Goal: Task Accomplishment & Management: Manage account settings

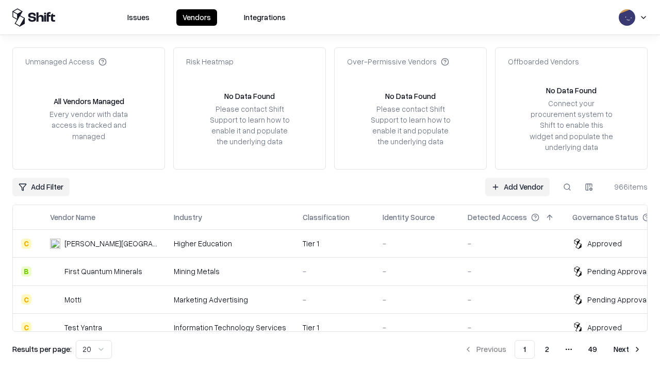
click at [517, 187] on link "Add Vendor" at bounding box center [517, 187] width 64 height 19
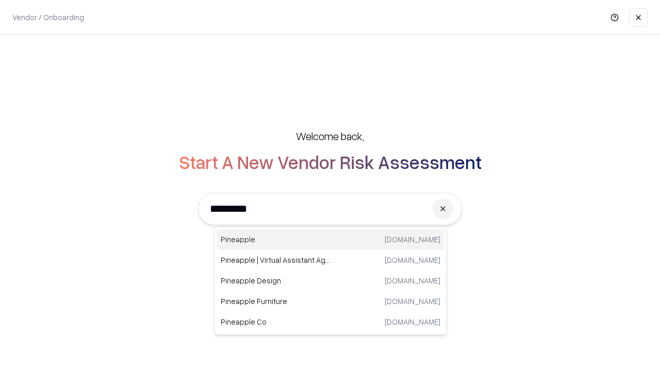
click at [330, 240] on div "Pineapple [DOMAIN_NAME]" at bounding box center [330, 239] width 228 height 21
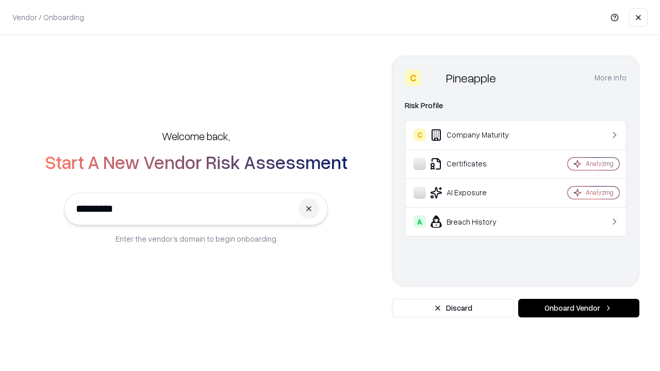
type input "*********"
click at [578, 308] on button "Onboard Vendor" at bounding box center [578, 308] width 121 height 19
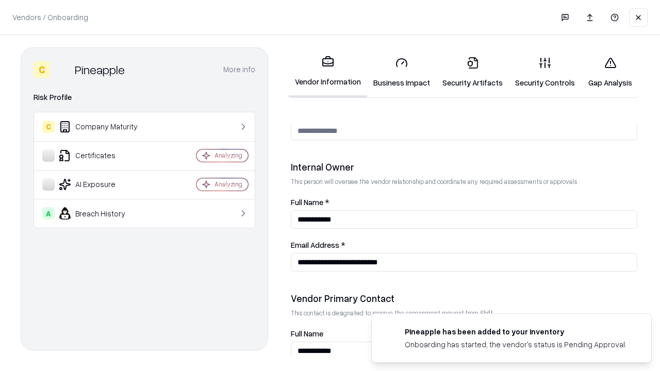
scroll to position [534, 0]
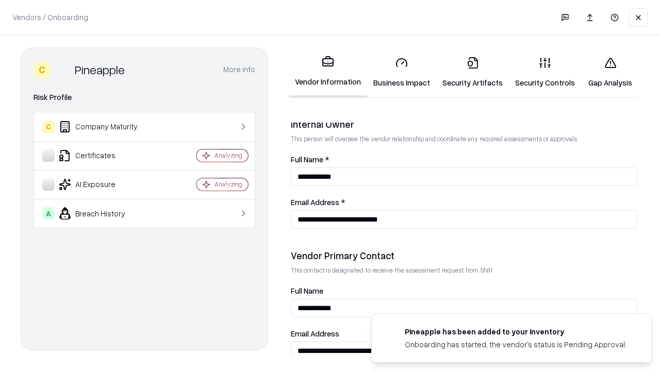
click at [472, 72] on link "Security Artifacts" at bounding box center [472, 72] width 73 height 48
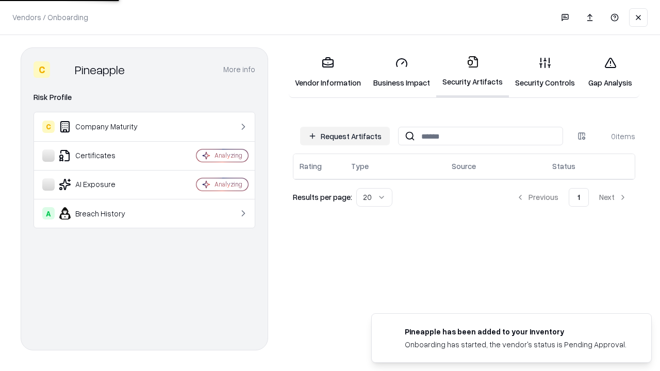
click at [345, 136] on button "Request Artifacts" at bounding box center [345, 136] width 90 height 19
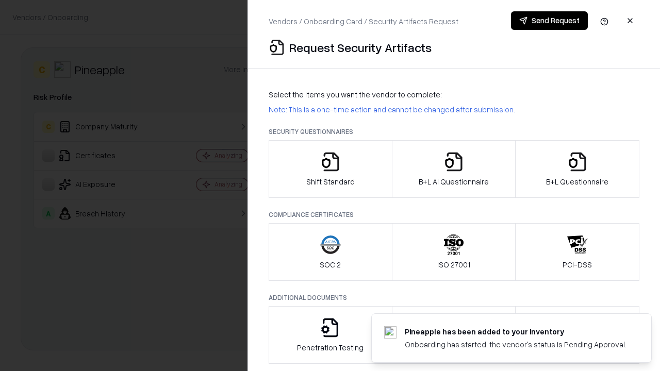
click at [577, 169] on icon "button" at bounding box center [577, 162] width 21 height 21
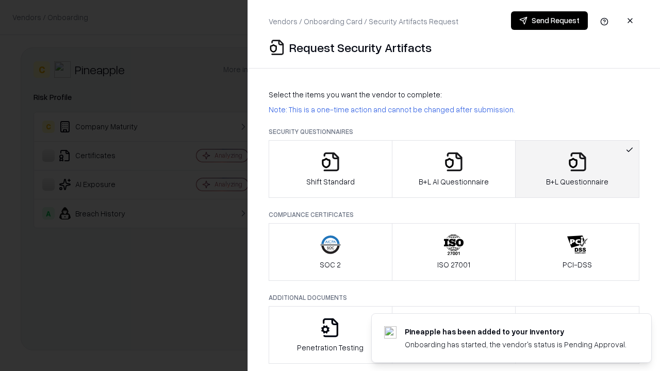
click at [453, 169] on icon "button" at bounding box center [453, 162] width 21 height 21
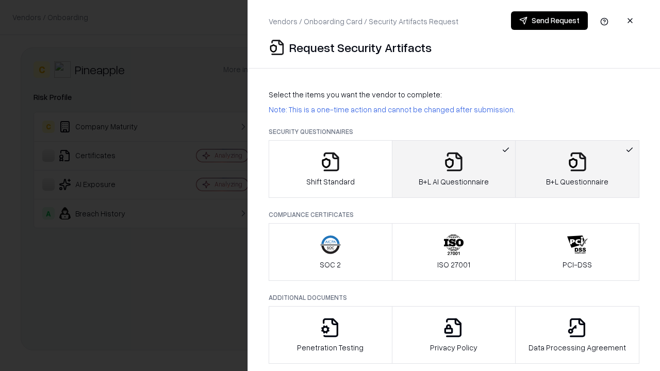
click at [549, 21] on button "Send Request" at bounding box center [549, 20] width 77 height 19
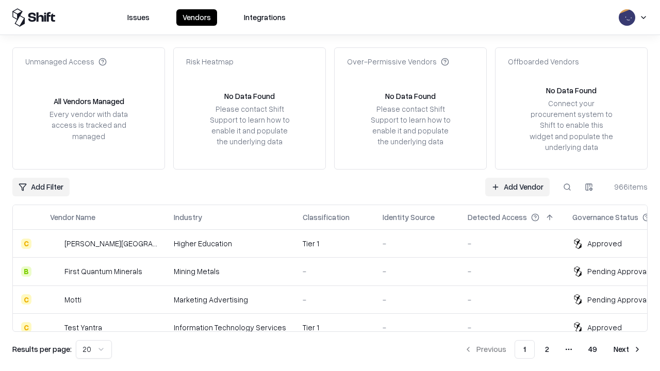
click at [567, 187] on button at bounding box center [567, 187] width 19 height 19
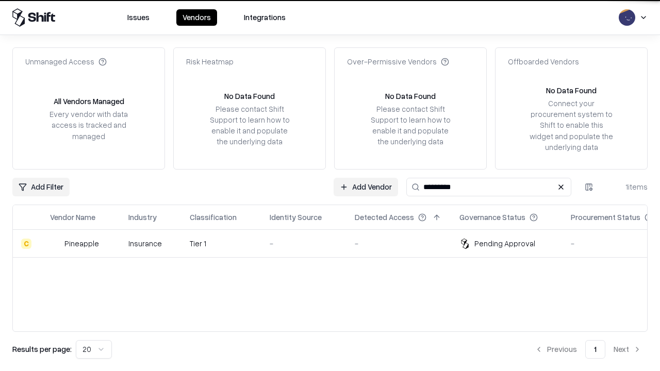
type input "*********"
click at [336, 243] on div "-" at bounding box center [304, 243] width 69 height 11
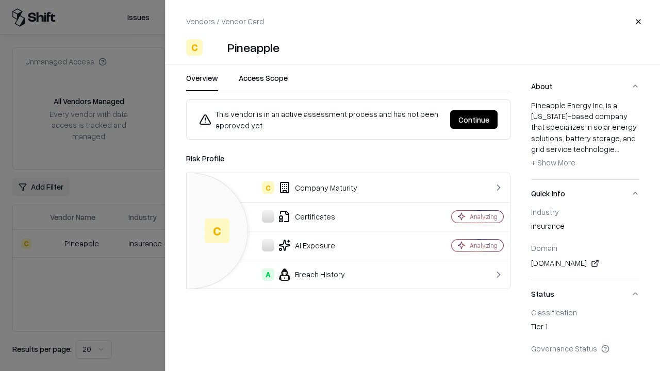
click at [474, 120] on button "Continue" at bounding box center [473, 119] width 47 height 19
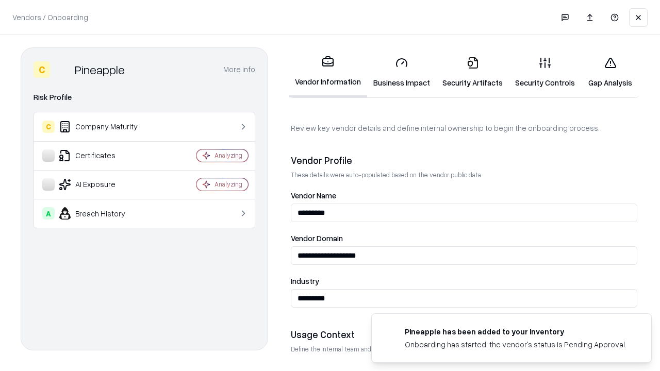
click at [472, 72] on link "Security Artifacts" at bounding box center [472, 72] width 73 height 48
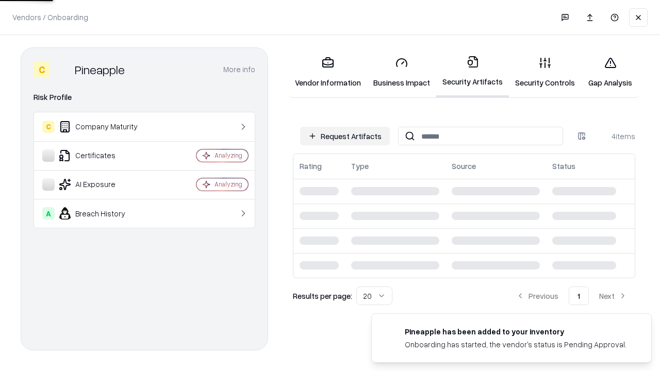
click at [610, 72] on link "Gap Analysis" at bounding box center [610, 72] width 58 height 48
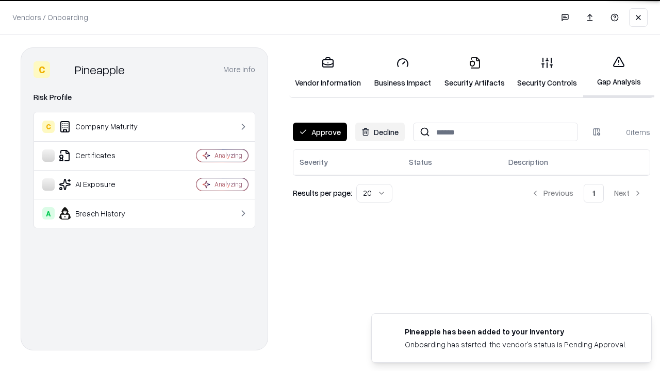
click at [320, 132] on button "Approve" at bounding box center [320, 132] width 54 height 19
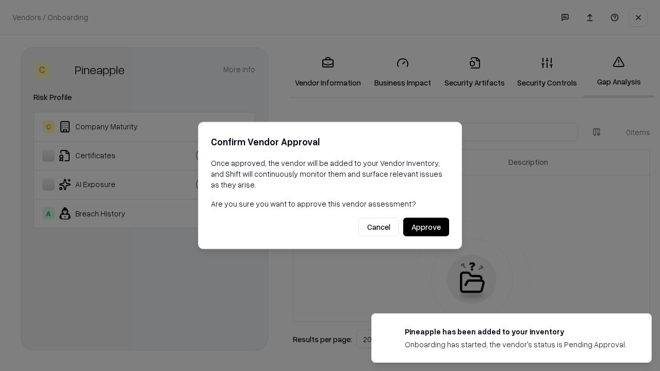
click at [426, 227] on button "Approve" at bounding box center [426, 227] width 46 height 19
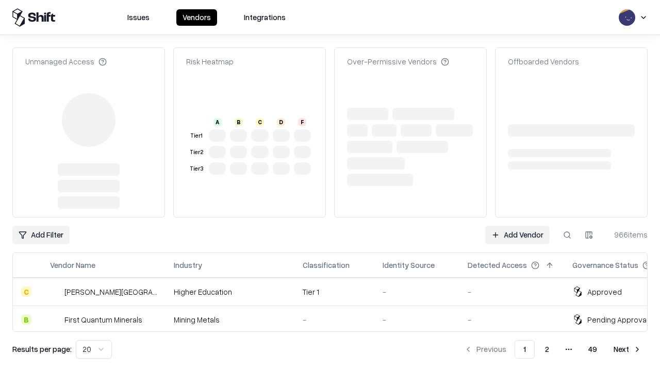
type input "*********"
click at [517, 226] on link "Add Vendor" at bounding box center [517, 235] width 64 height 19
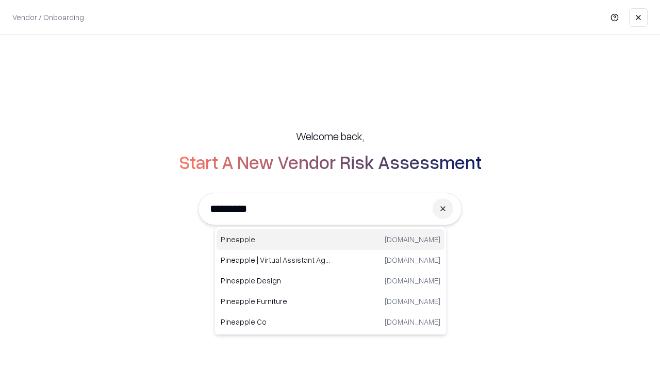
click at [330, 240] on div "Pineapple [DOMAIN_NAME]" at bounding box center [330, 239] width 228 height 21
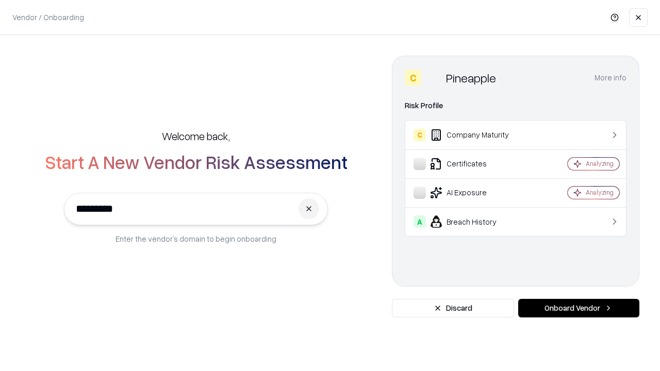
type input "*********"
click at [578, 308] on button "Onboard Vendor" at bounding box center [578, 308] width 121 height 19
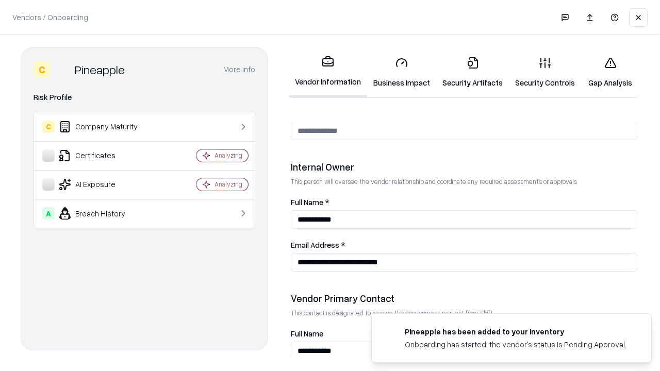
scroll to position [534, 0]
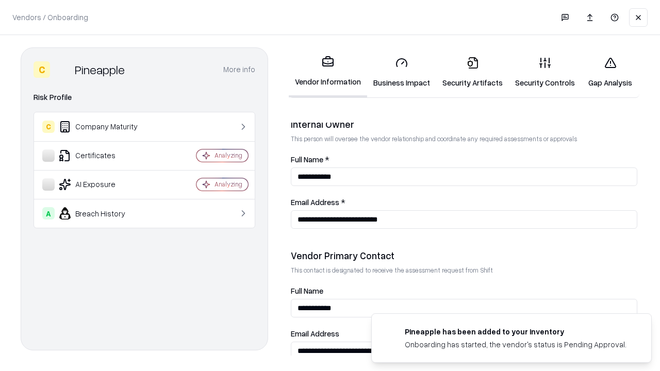
click at [610, 72] on link "Gap Analysis" at bounding box center [610, 72] width 58 height 48
